Goal: Task Accomplishment & Management: Use online tool/utility

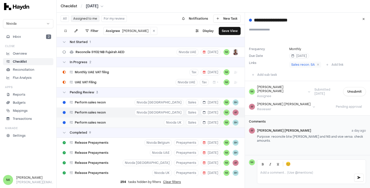
click at [140, 123] on div "Perform sales recon Nivoda UK Sales 27 Aug NK BH" at bounding box center [151, 123] width 188 height 10
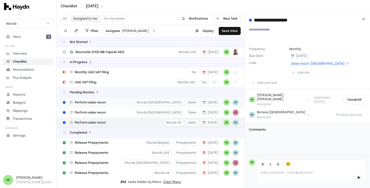
click at [135, 101] on div "Perform sales recon Nivoda South Africa Sales 25 Aug NK BH" at bounding box center [151, 102] width 188 height 10
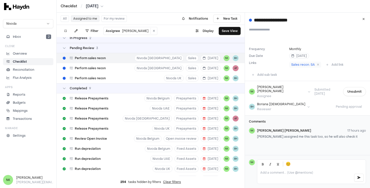
scroll to position [48, 0]
